Goal: Task Accomplishment & Management: Complete application form

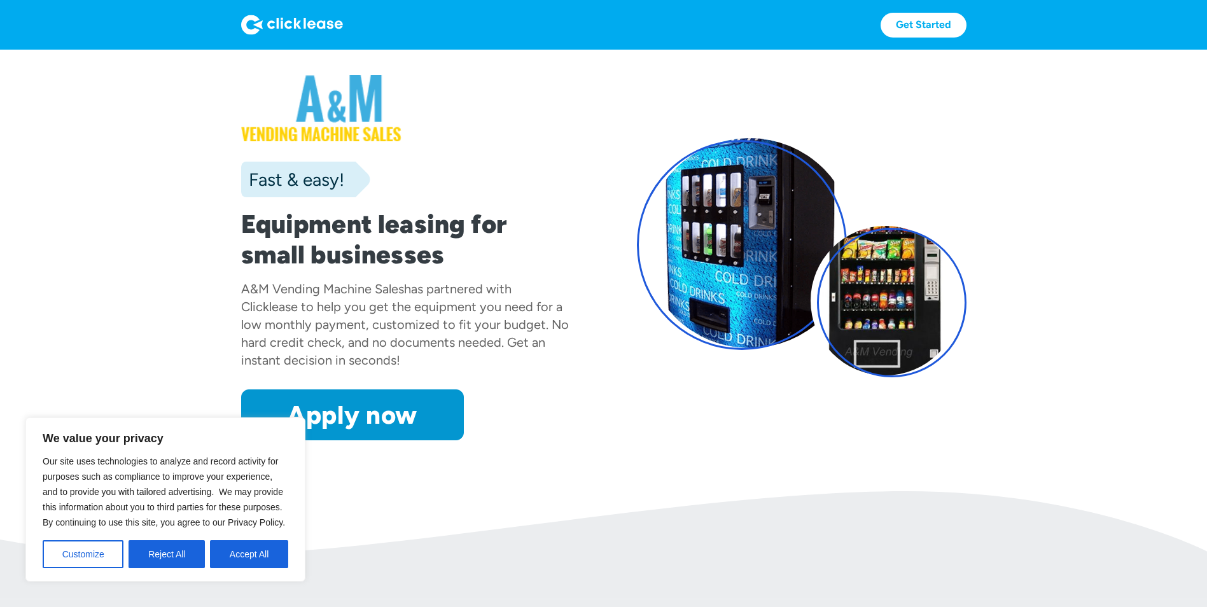
click at [263, 560] on button "Accept All" at bounding box center [249, 554] width 78 height 28
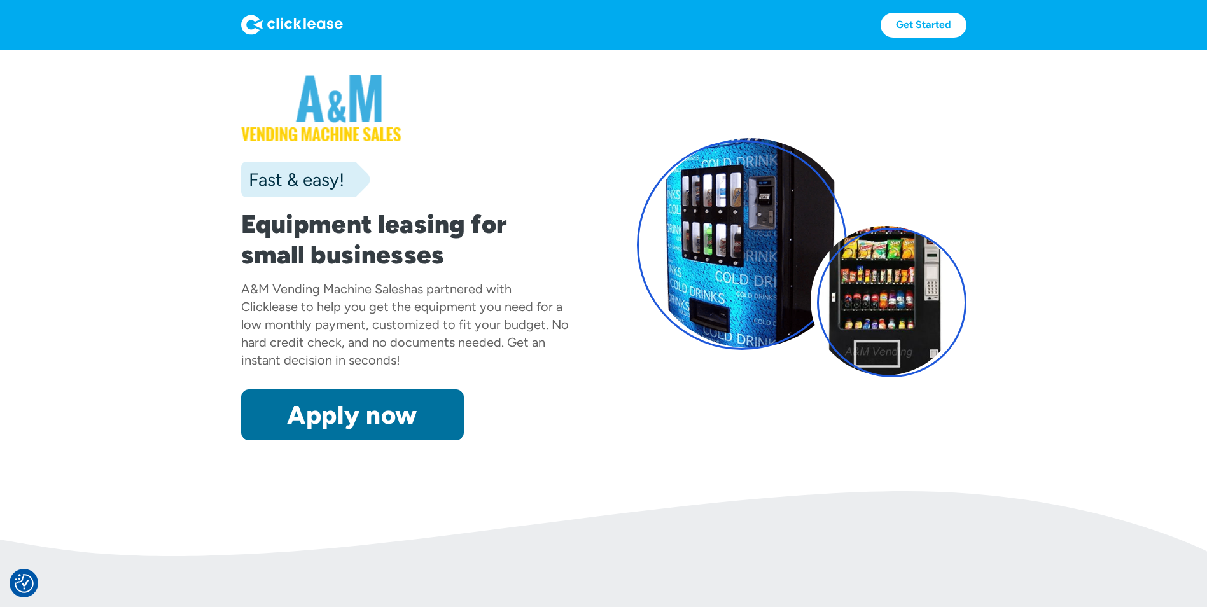
click at [382, 413] on link "Apply now" at bounding box center [352, 414] width 223 height 51
click at [328, 405] on link "Apply now" at bounding box center [352, 414] width 223 height 51
